Goal: Transaction & Acquisition: Book appointment/travel/reservation

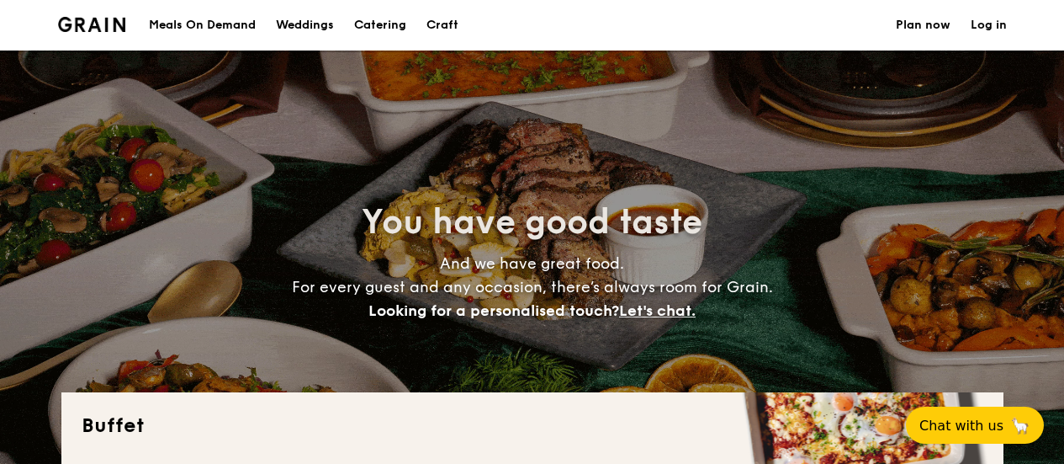
select select
click at [375, 23] on h1 "Catering" at bounding box center [380, 25] width 52 height 50
click at [376, 28] on h1 "Catering" at bounding box center [380, 25] width 52 height 50
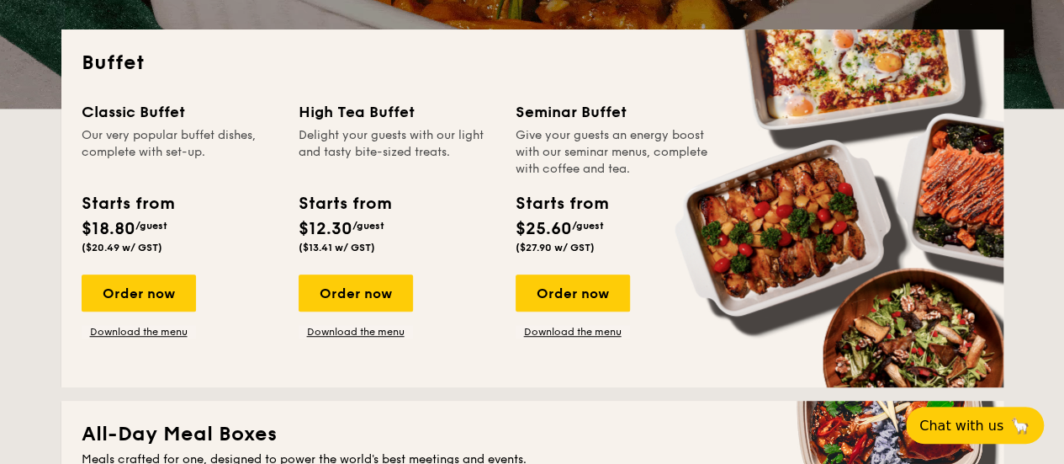
scroll to position [337, 0]
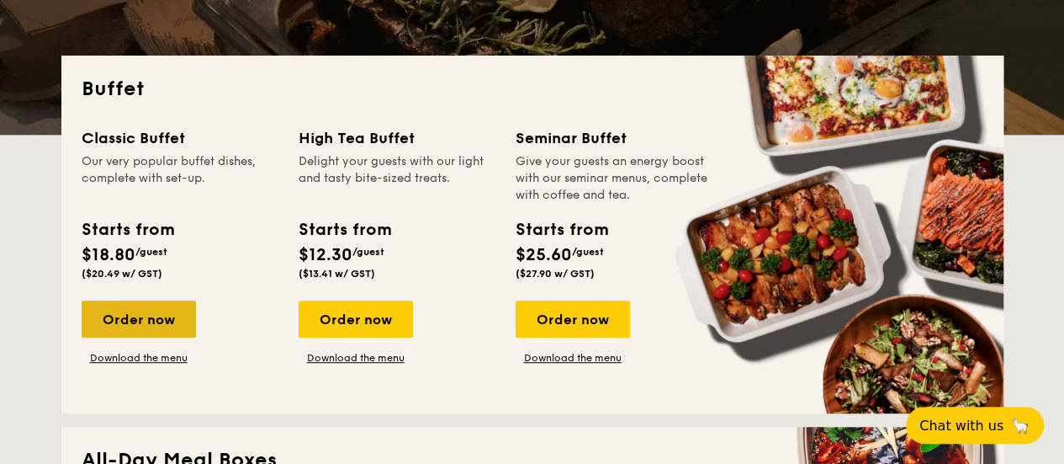
click at [153, 315] on div "Order now" at bounding box center [139, 318] width 114 height 37
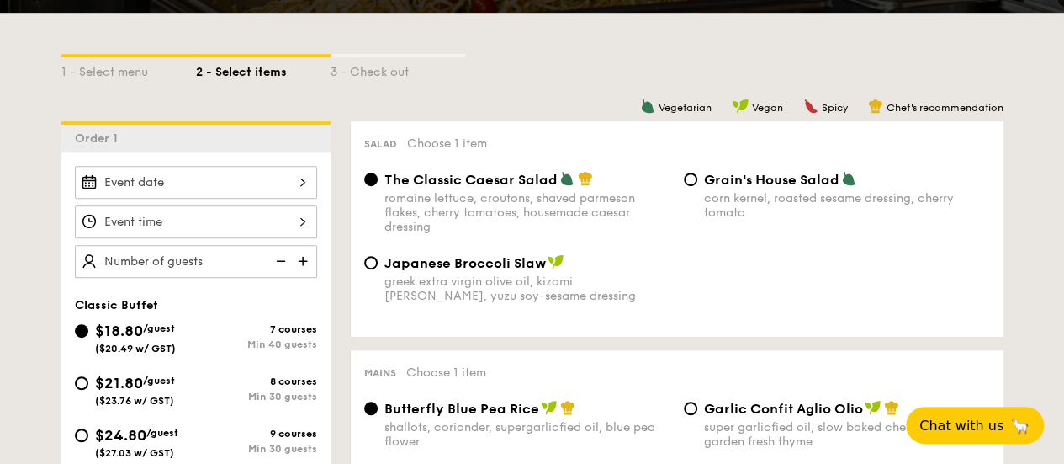
scroll to position [337, 0]
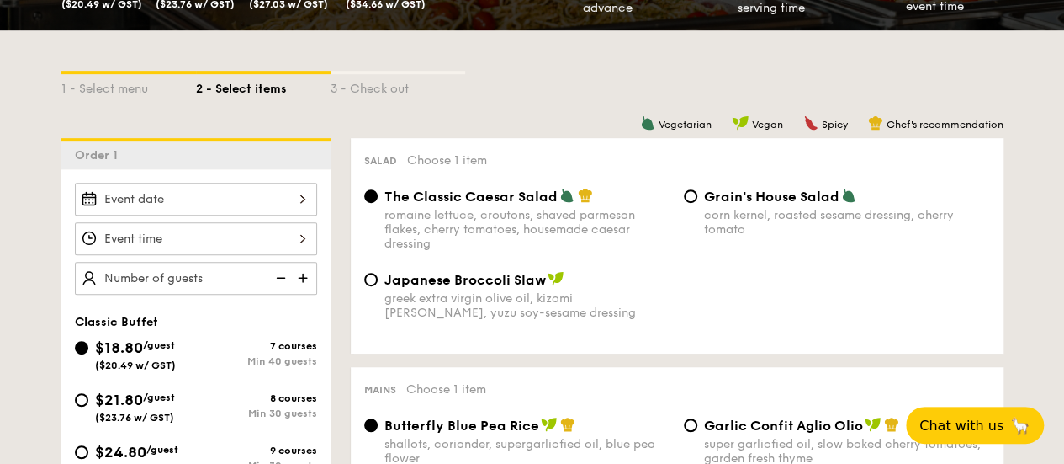
click at [264, 193] on div at bounding box center [196, 199] width 242 height 33
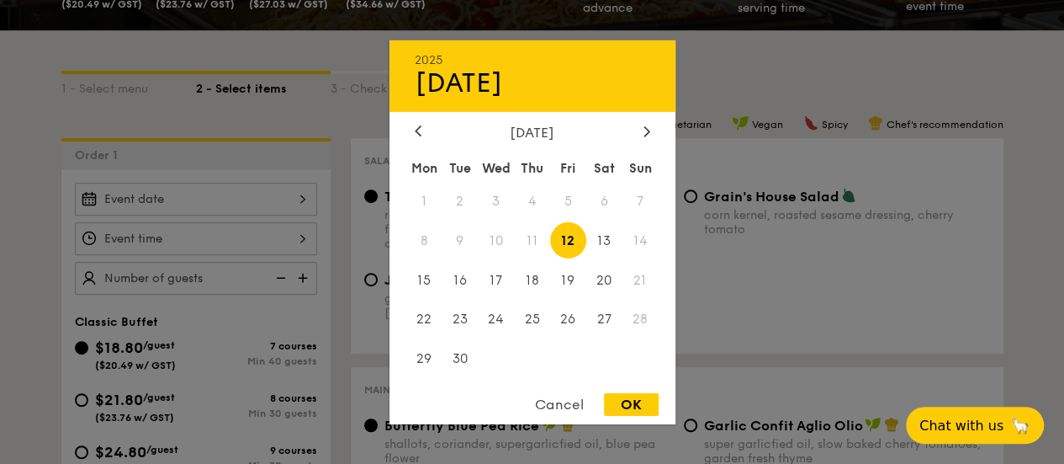
click at [657, 120] on div "2025 Sep [DATE] Tue Wed Thu Fri Sat Sun 1 2 3 4 5 6 7 8 9 10 11 12 13 14 15 16 …" at bounding box center [533, 232] width 286 height 384
click at [641, 128] on div at bounding box center [646, 132] width 15 height 16
click at [564, 321] on span "24" at bounding box center [568, 319] width 36 height 36
click at [622, 408] on div "OK" at bounding box center [631, 404] width 55 height 23
type input "[DATE]"
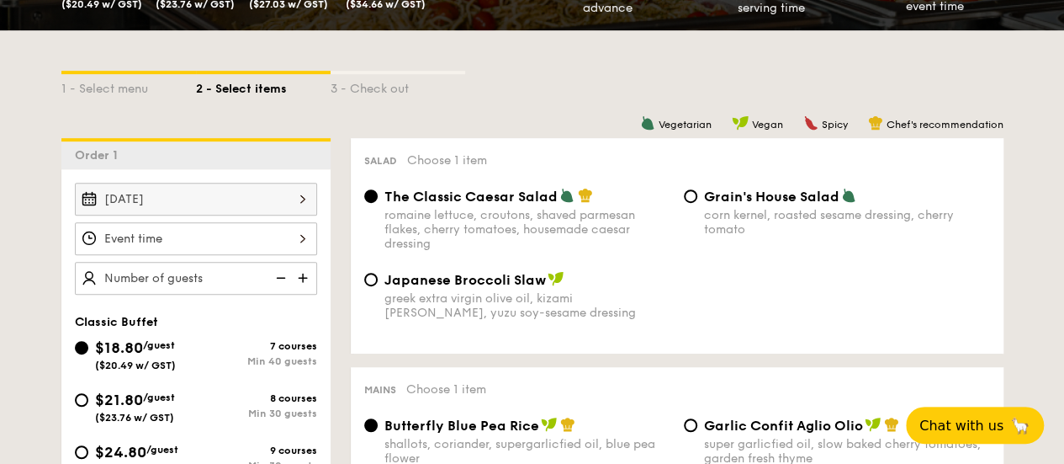
click at [238, 236] on div "12 1 2 3 4 5 6 7 8 9 10 11 00 15 30 45 am pm Cancel OK" at bounding box center [196, 238] width 242 height 33
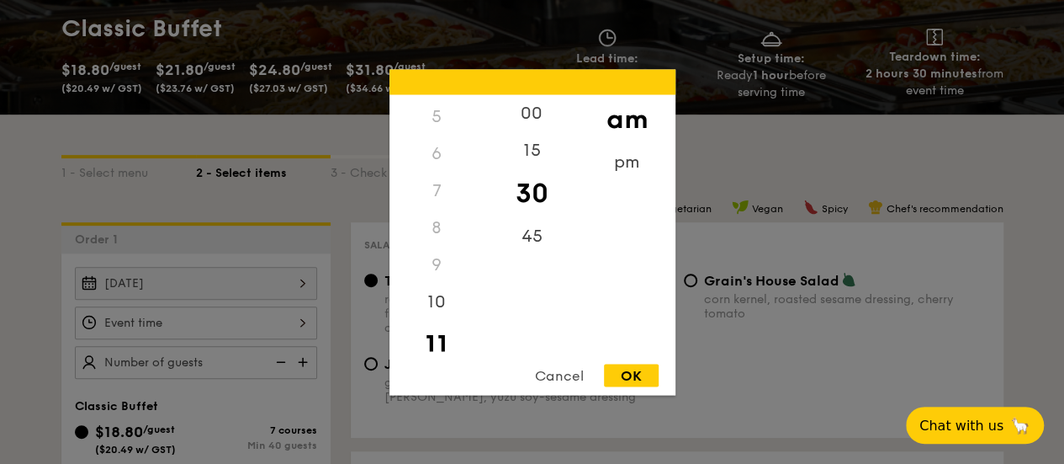
scroll to position [199, 0]
click at [438, 245] on div "9" at bounding box center [437, 247] width 95 height 37
click at [431, 252] on div "9" at bounding box center [437, 247] width 95 height 37
click at [441, 289] on div "10" at bounding box center [437, 290] width 95 height 49
click at [432, 248] on div "9" at bounding box center [437, 247] width 95 height 37
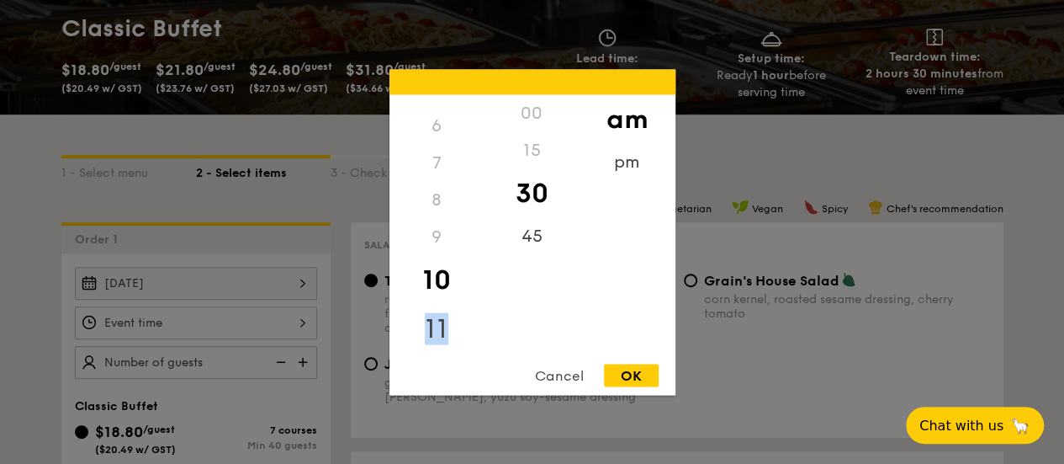
drag, startPoint x: 444, startPoint y: 288, endPoint x: 432, endPoint y: 342, distance: 55.9
click at [438, 345] on div "12 1 2 3 4 5 6 7 8 9 10 11" at bounding box center [437, 222] width 95 height 257
click at [432, 245] on div "9" at bounding box center [437, 247] width 95 height 37
click at [443, 253] on div "9" at bounding box center [437, 247] width 95 height 37
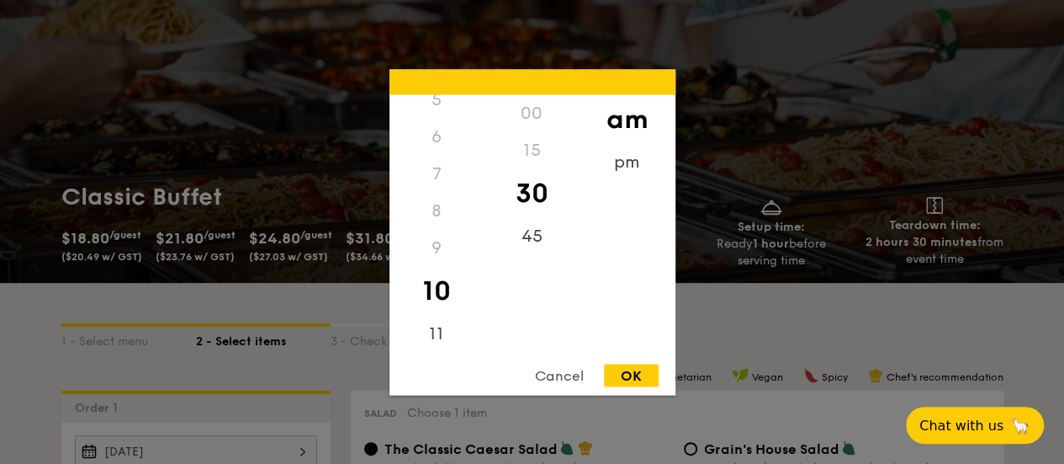
scroll to position [252, 0]
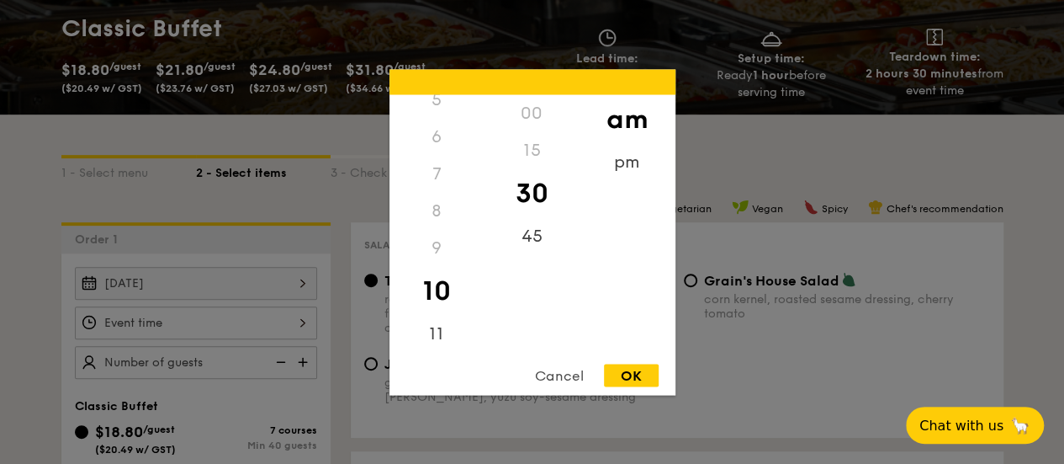
click at [629, 369] on div "OK" at bounding box center [631, 374] width 55 height 23
type input "10:30AM"
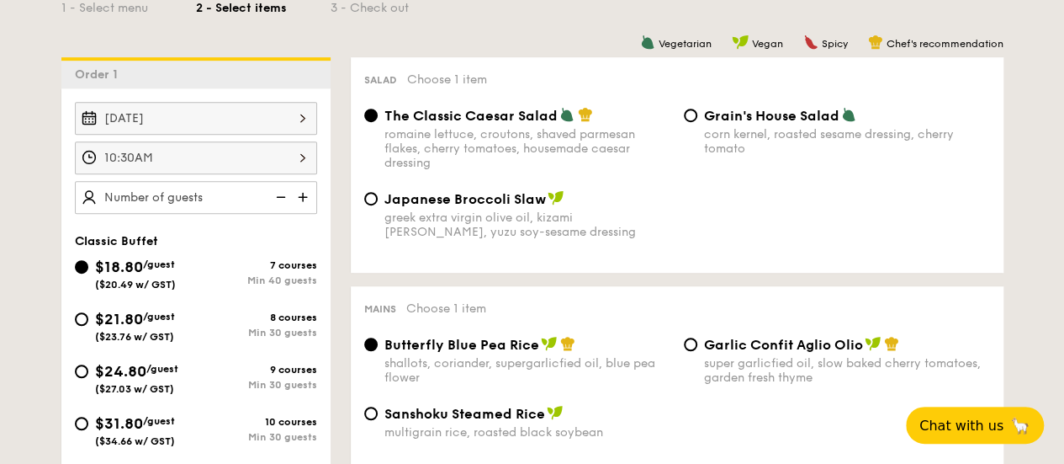
scroll to position [421, 0]
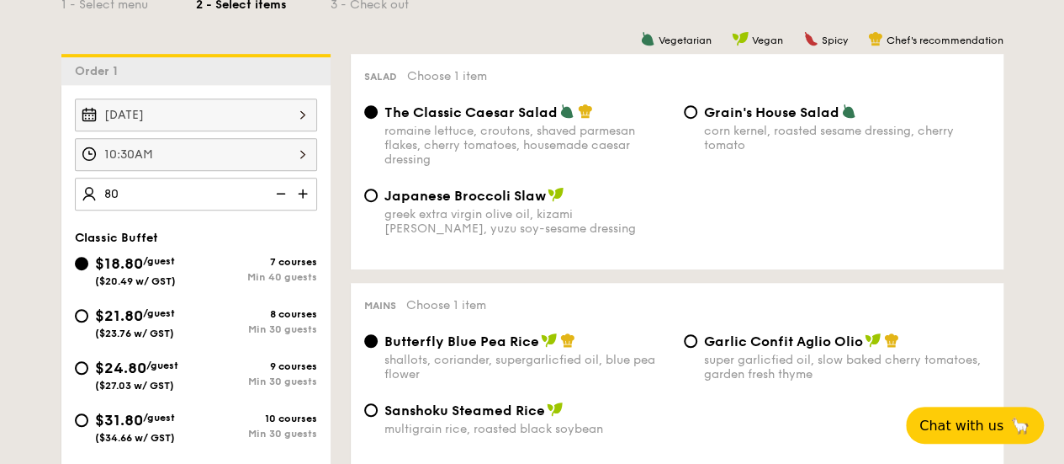
type input "80 guests"
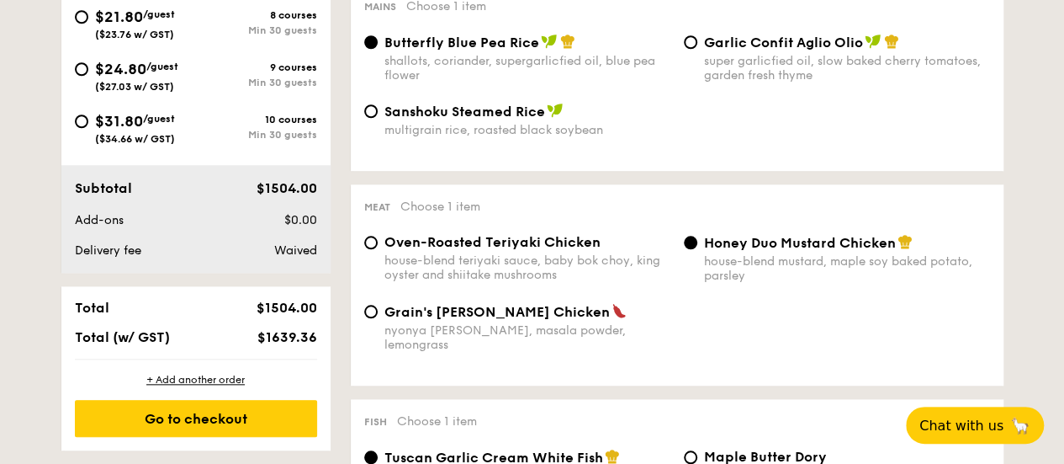
scroll to position [757, 0]
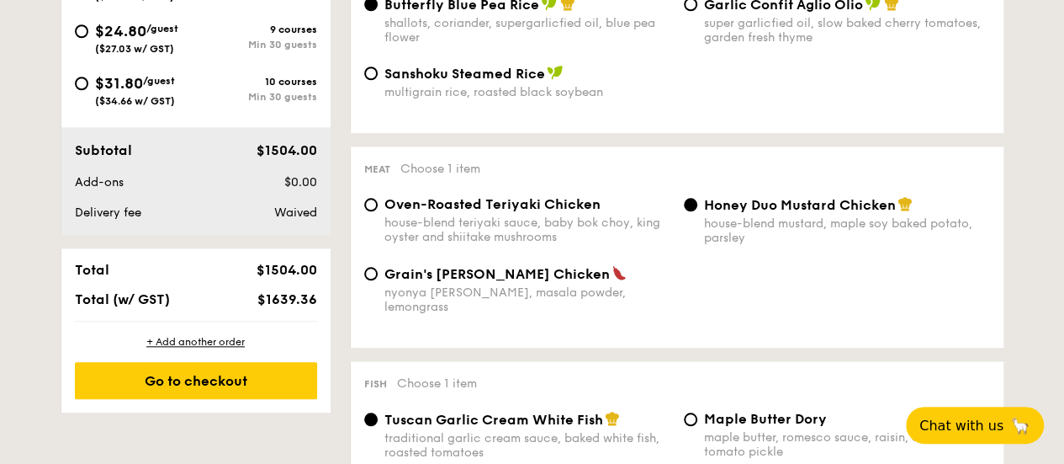
drag, startPoint x: 259, startPoint y: 292, endPoint x: 308, endPoint y: 309, distance: 51.6
click at [308, 309] on div "Total $1504.00 Total (w/ GST) $1639.36" at bounding box center [195, 284] width 269 height 72
click at [316, 317] on div "Total $1504.00 Total (w/ GST) $1639.36" at bounding box center [195, 284] width 269 height 72
click at [293, 299] on span "$1639.36" at bounding box center [287, 299] width 60 height 16
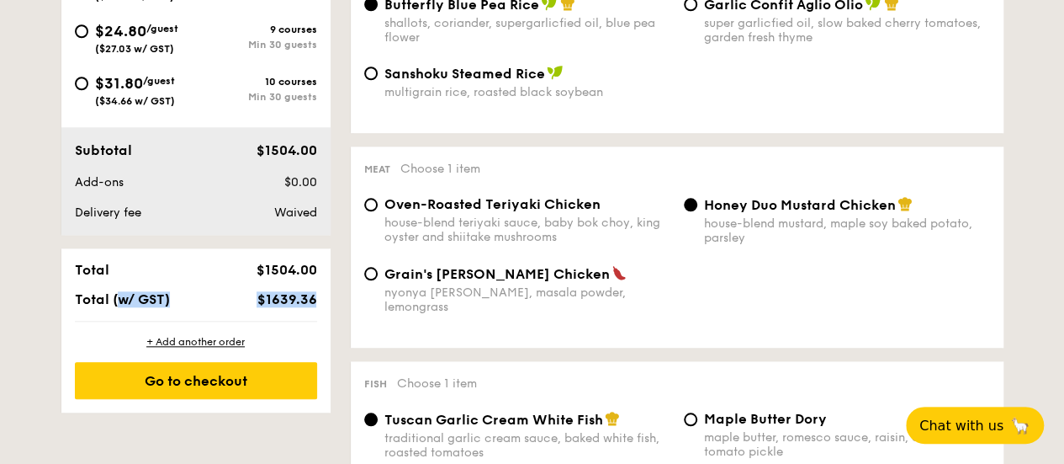
click at [293, 299] on span "$1639.36" at bounding box center [287, 299] width 60 height 16
copy div "Total (w/ GST) $1639.36"
click at [289, 299] on span "$1639.36" at bounding box center [287, 299] width 60 height 16
